Goal: Task Accomplishment & Management: Manage account settings

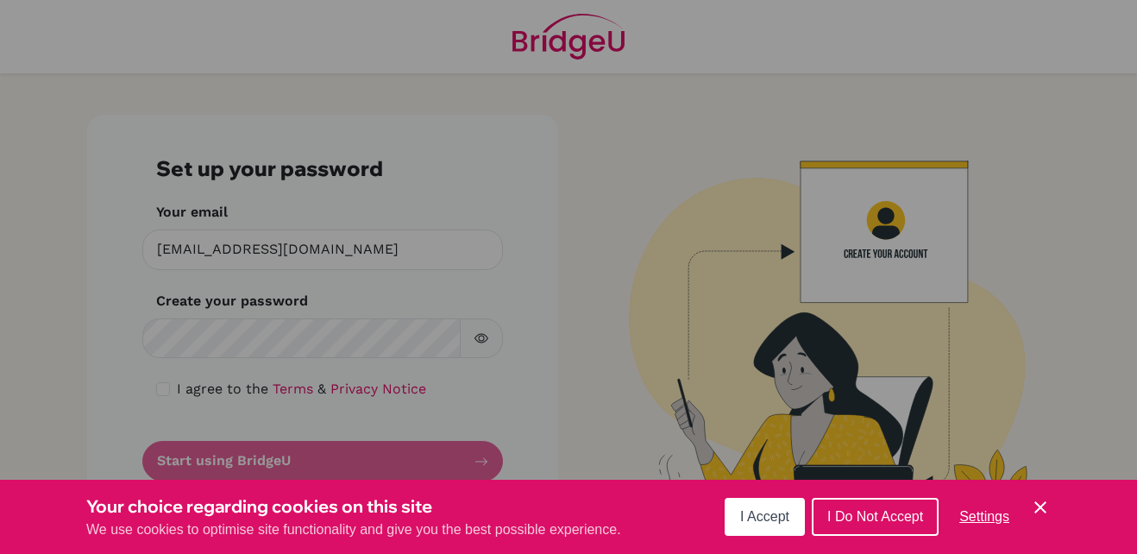
click at [1042, 506] on icon "Save and close" at bounding box center [1040, 507] width 12 height 12
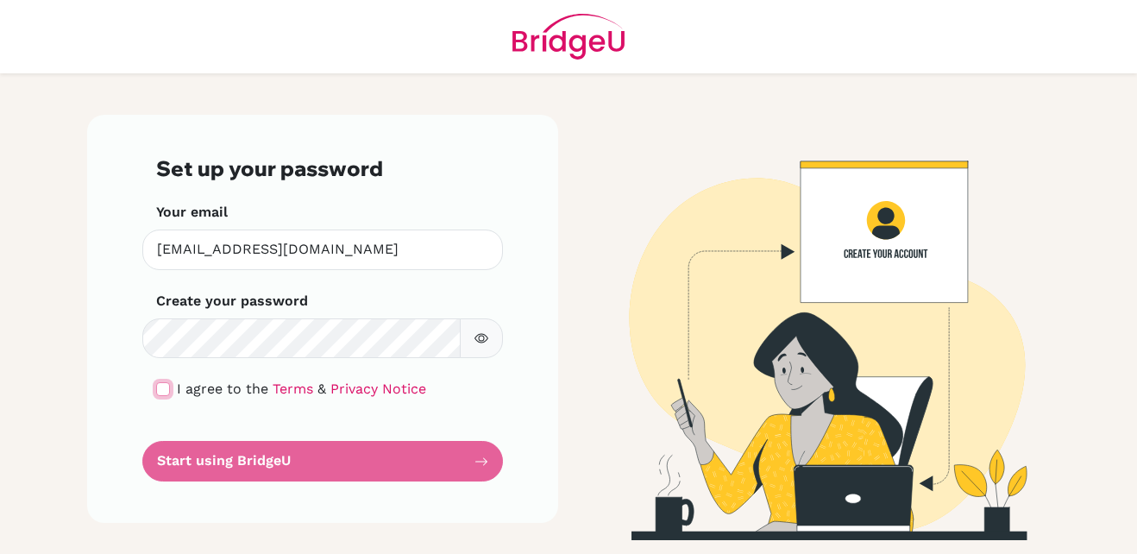
click at [165, 385] on input "checkbox" at bounding box center [163, 389] width 14 height 14
checkbox input "true"
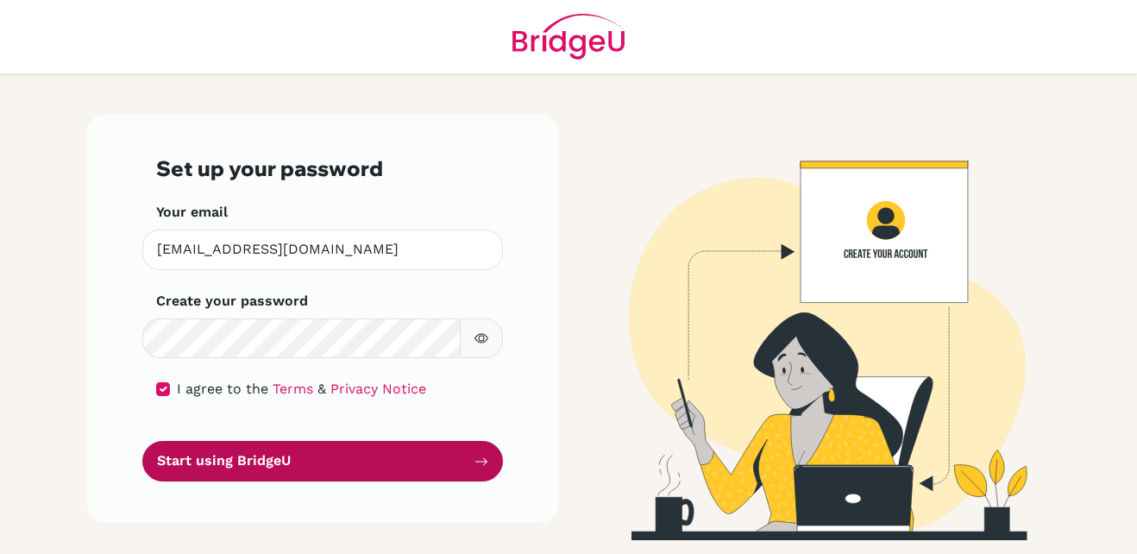
click at [388, 461] on button "Start using BridgeU" at bounding box center [322, 461] width 360 height 41
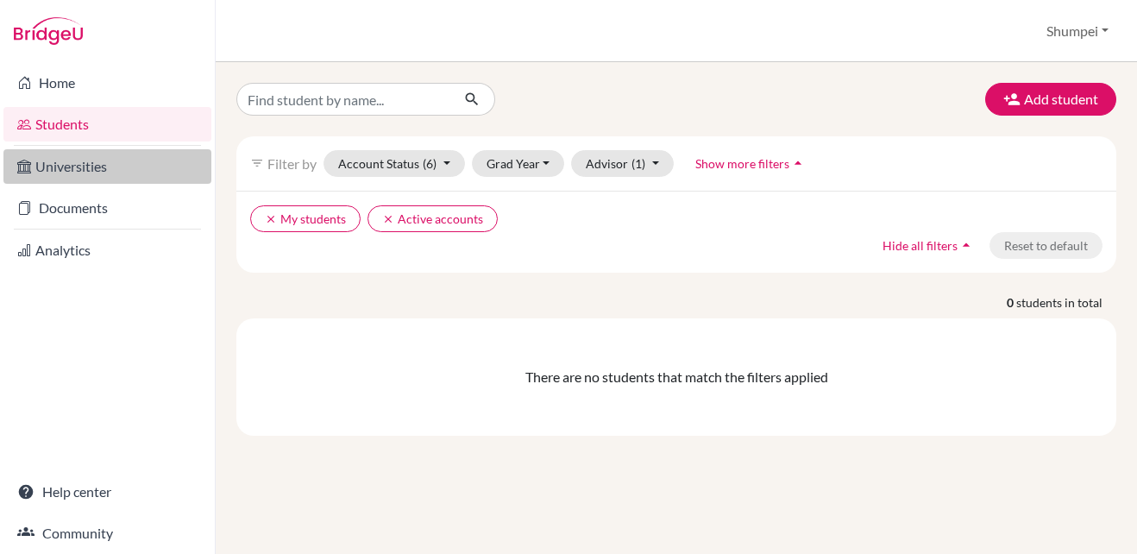
click at [72, 168] on link "Universities" at bounding box center [107, 166] width 208 height 34
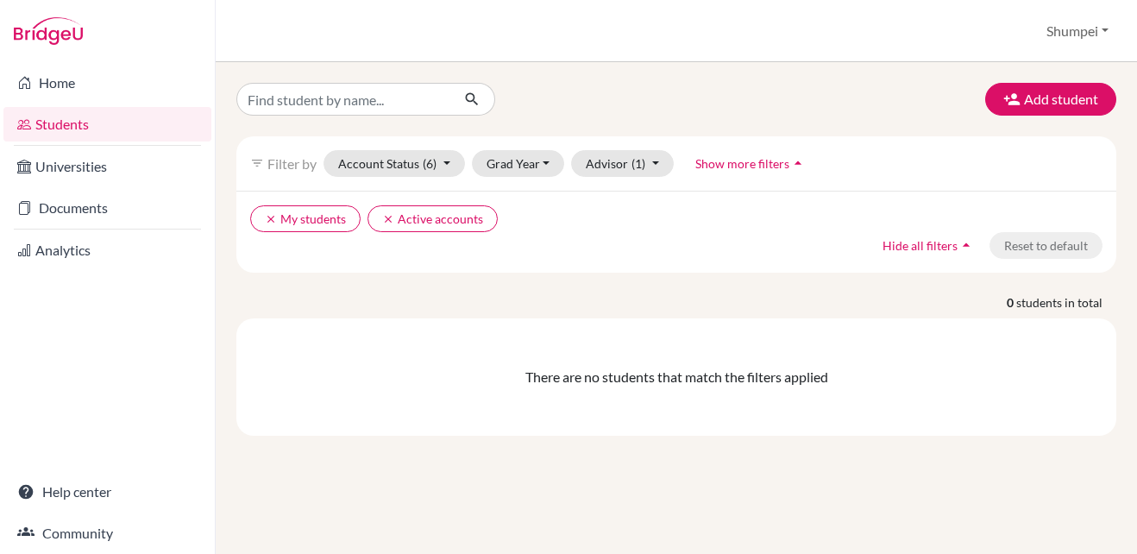
click at [116, 120] on link "Students" at bounding box center [107, 124] width 208 height 34
